Goal: Task Accomplishment & Management: Use online tool/utility

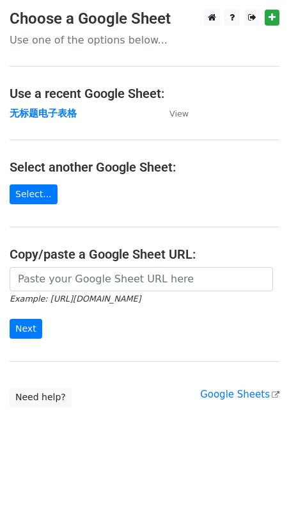
click at [57, 120] on td "无标题电子表格" at bounding box center [83, 113] width 147 height 15
click at [57, 115] on strong "无标题电子表格" at bounding box center [43, 114] width 67 height 12
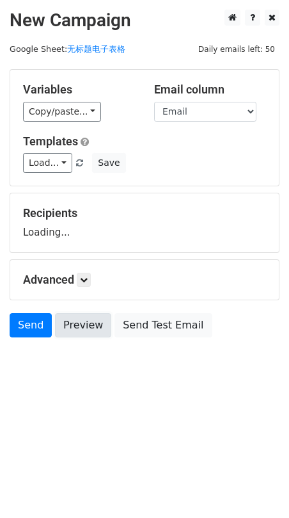
click at [78, 323] on link "Preview" at bounding box center [83, 325] width 56 height 24
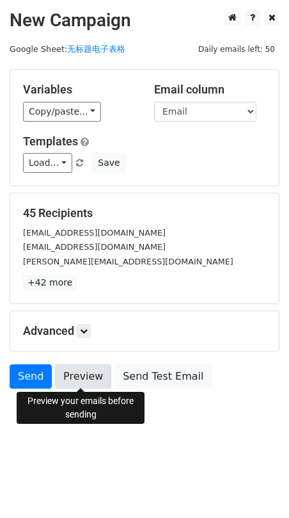
click at [70, 369] on link "Preview" at bounding box center [83, 376] width 56 height 24
